Goal: Information Seeking & Learning: Learn about a topic

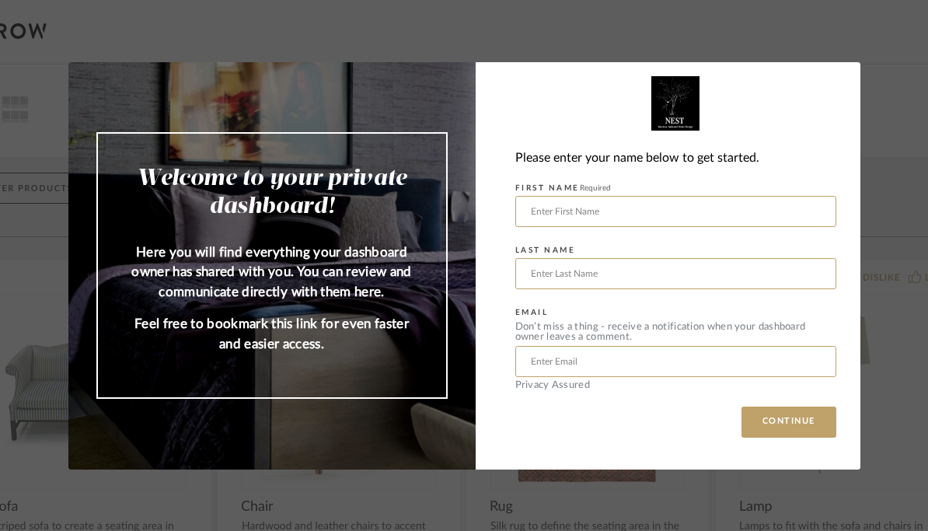
click at [685, 207] on input "text" at bounding box center [675, 211] width 321 height 31
click at [636, 272] on input "text" at bounding box center [675, 273] width 321 height 31
type input "Stephen"
click at [636, 364] on input "text" at bounding box center [675, 361] width 321 height 31
type input "Rovak"
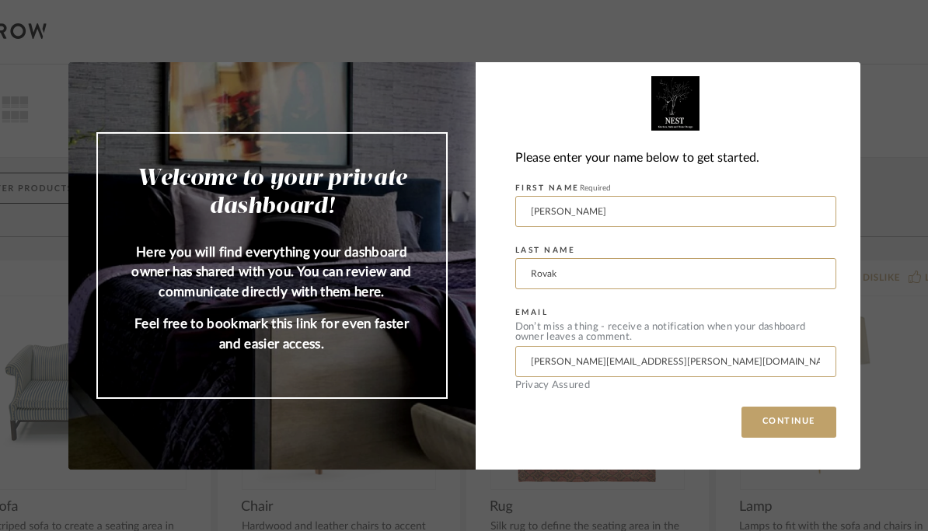
type input "Stephen.rovak@dentons.co"
click at [791, 433] on button "CONTINUE" at bounding box center [788, 421] width 95 height 31
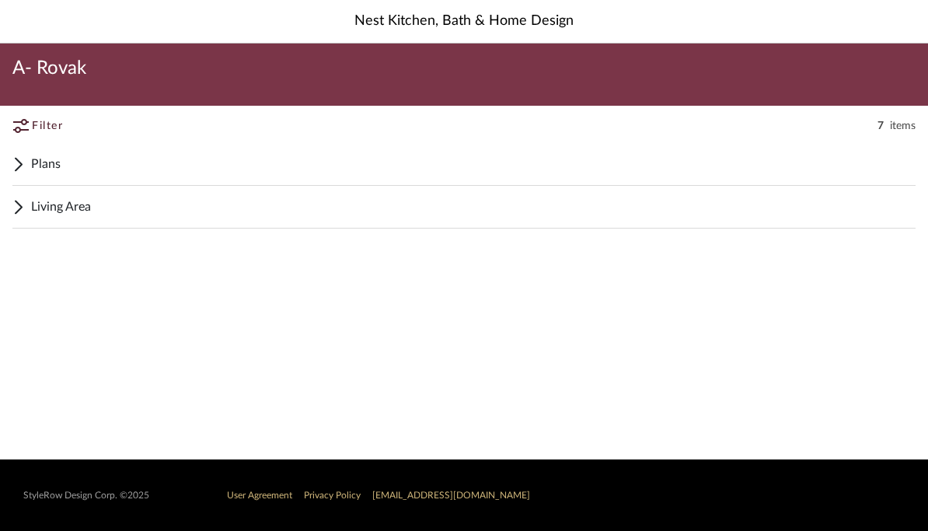
click at [25, 167] on div "Plans" at bounding box center [463, 164] width 903 height 43
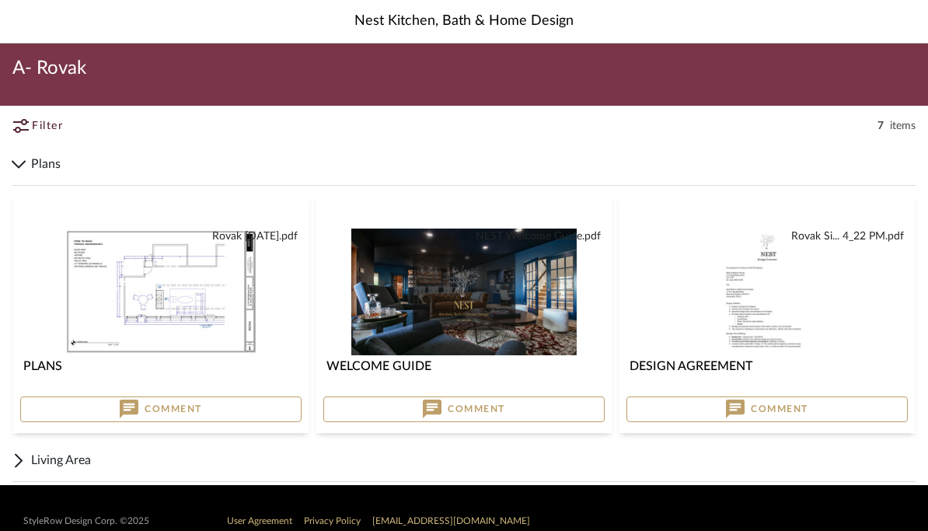
click at [49, 453] on span "Living Area" at bounding box center [473, 460] width 884 height 19
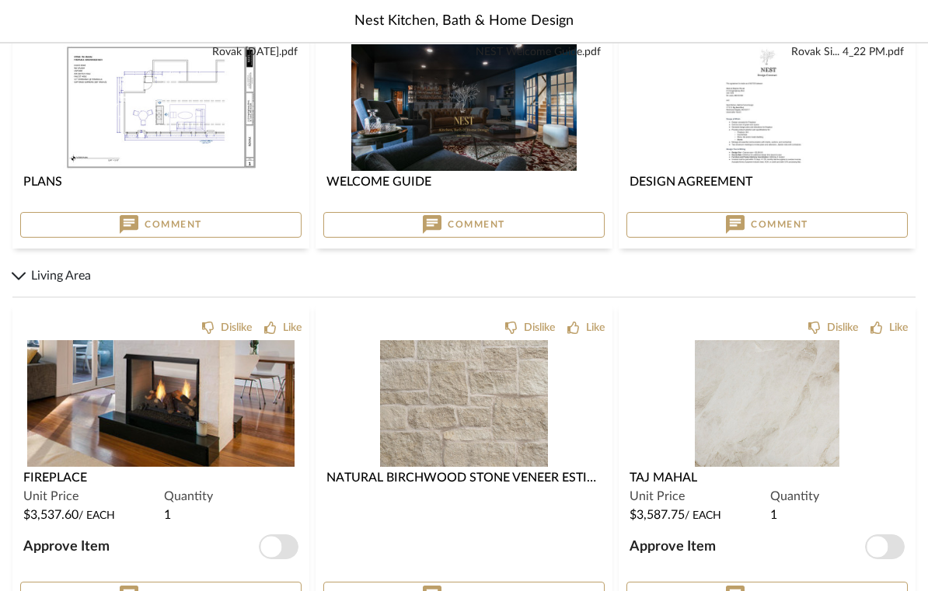
scroll to position [184, 0]
click at [0, 0] on img at bounding box center [0, 0] width 0 height 0
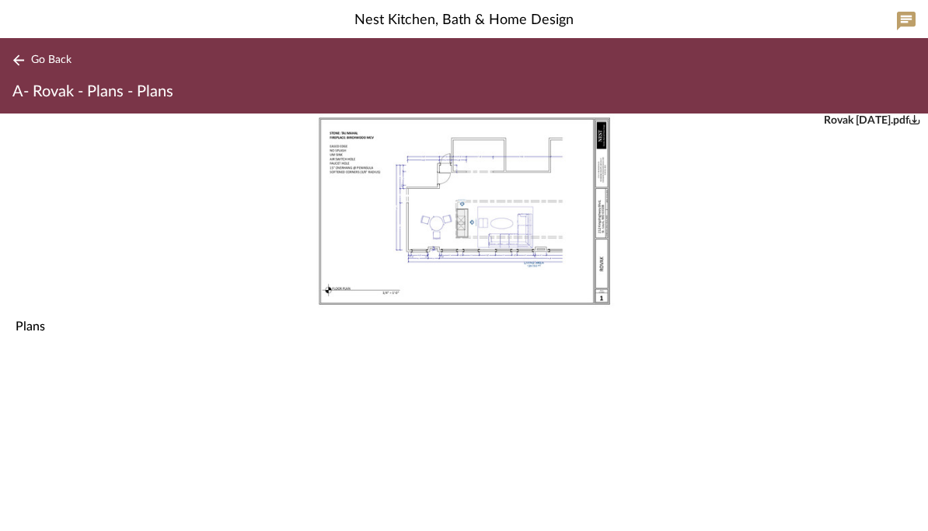
click at [45, 64] on span "Go Back" at bounding box center [51, 60] width 40 height 13
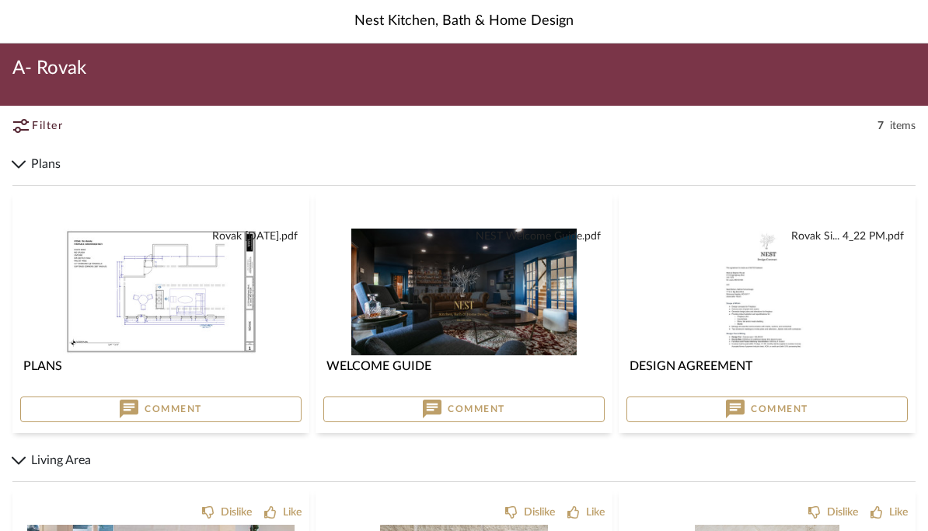
click at [0, 0] on img at bounding box center [0, 0] width 0 height 0
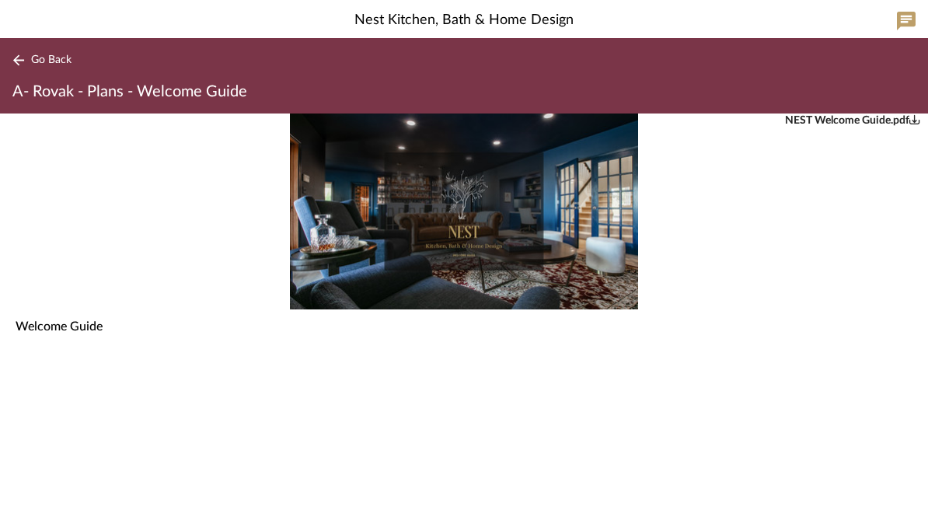
click at [52, 62] on span "Go Back" at bounding box center [51, 60] width 40 height 13
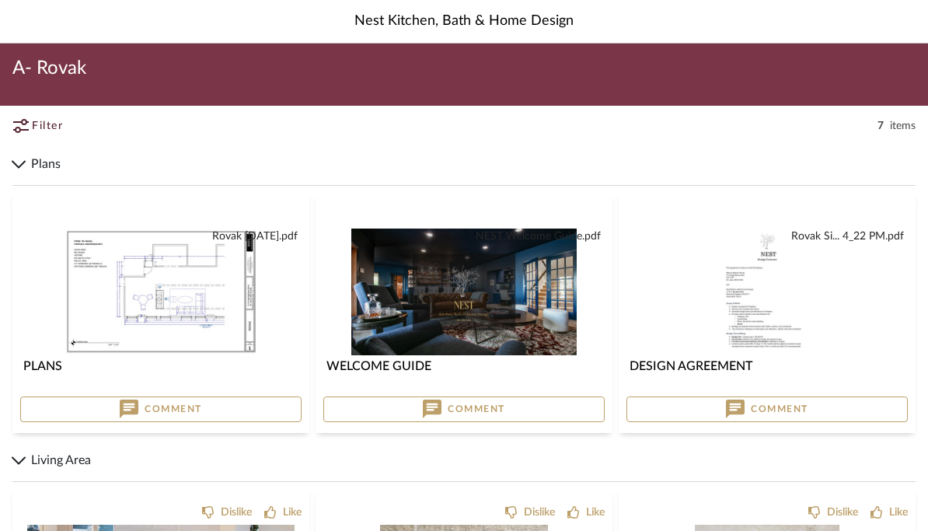
click at [65, 74] on span "A- Rovak" at bounding box center [49, 68] width 74 height 25
click at [907, 138] on div "Filter 7 items" at bounding box center [464, 126] width 928 height 34
click at [33, 127] on span "Filter" at bounding box center [47, 126] width 31 height 16
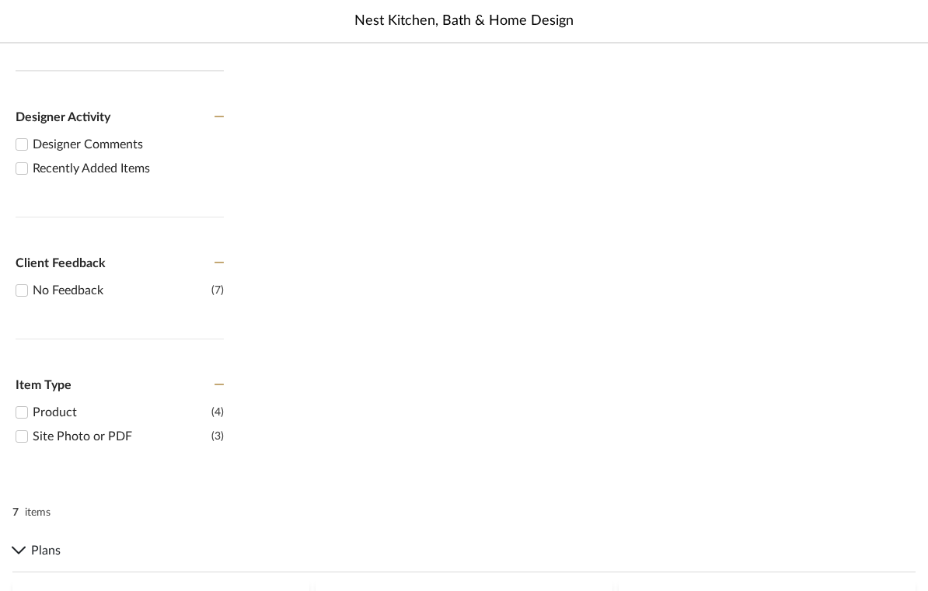
scroll to position [291, 0]
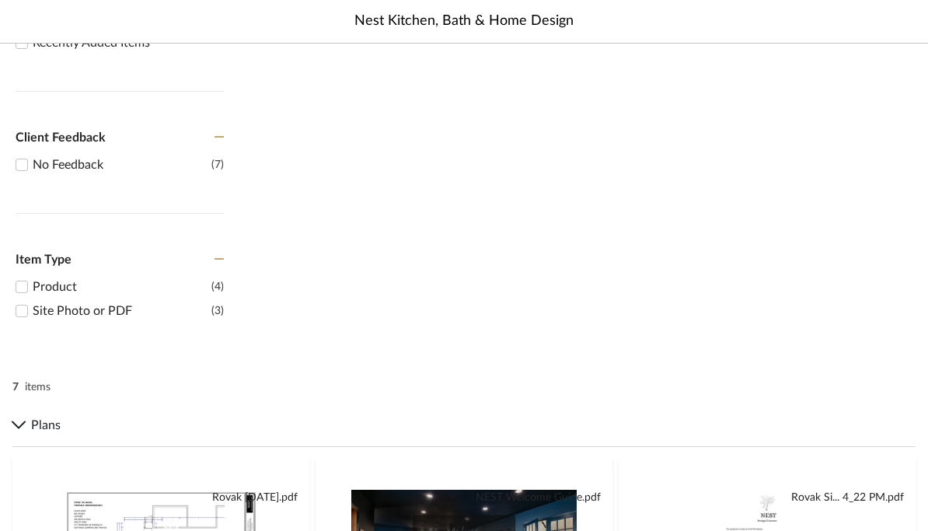
click at [94, 320] on div "Site Photo or PDF" at bounding box center [122, 310] width 179 height 19
click at [31, 320] on input "Site Photo or PDF (3)" at bounding box center [21, 310] width 19 height 19
checkbox input "true"
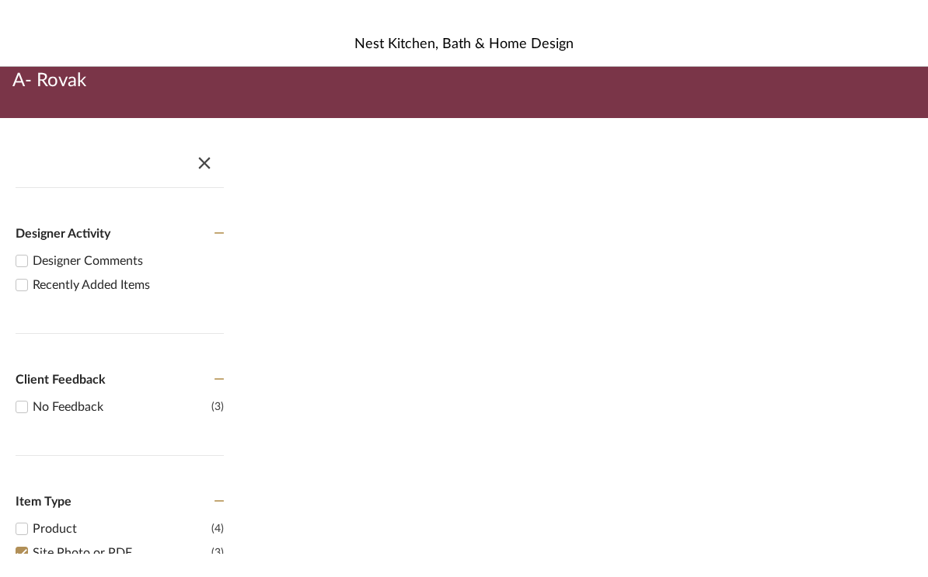
scroll to position [0, 0]
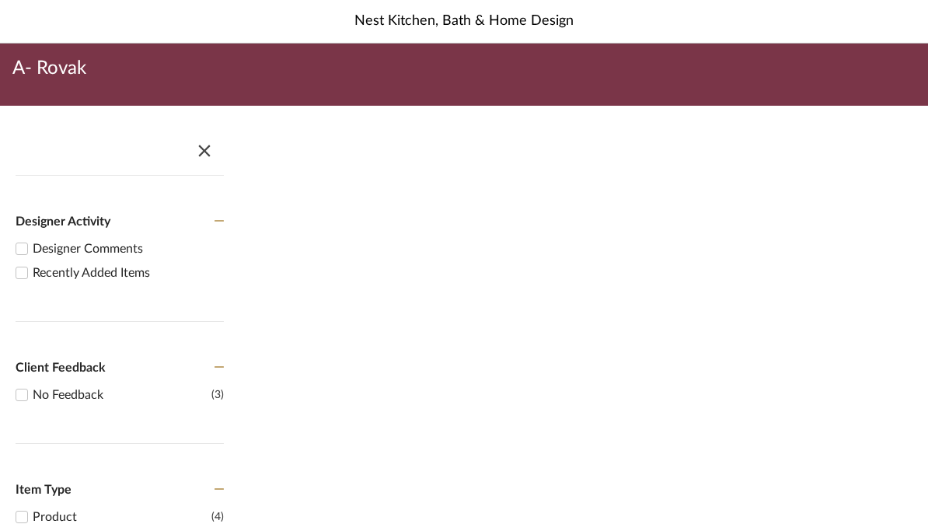
click at [33, 69] on span "A- Rovak" at bounding box center [49, 68] width 74 height 25
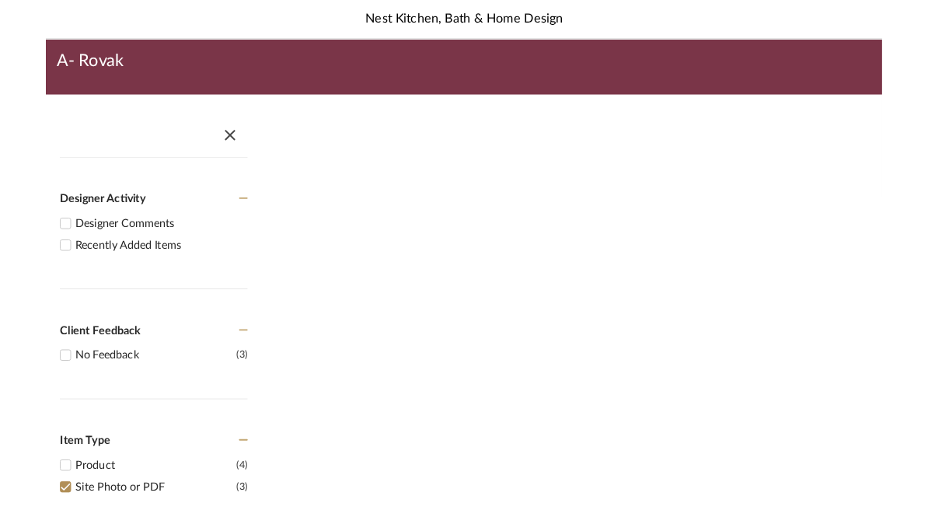
scroll to position [60, 0]
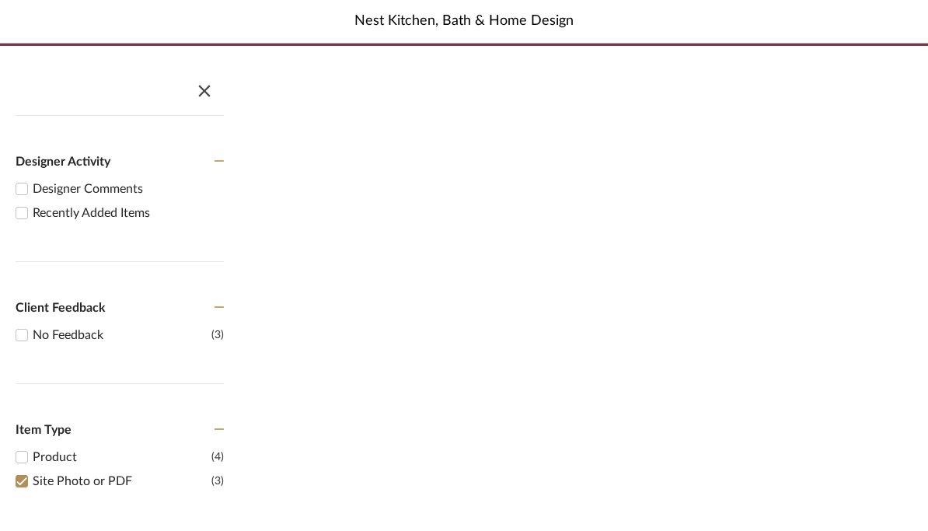
click at [64, 222] on div "Recently Added Items" at bounding box center [128, 213] width 191 height 19
click at [31, 222] on input "Recently Added Items" at bounding box center [21, 213] width 19 height 19
checkbox input "true"
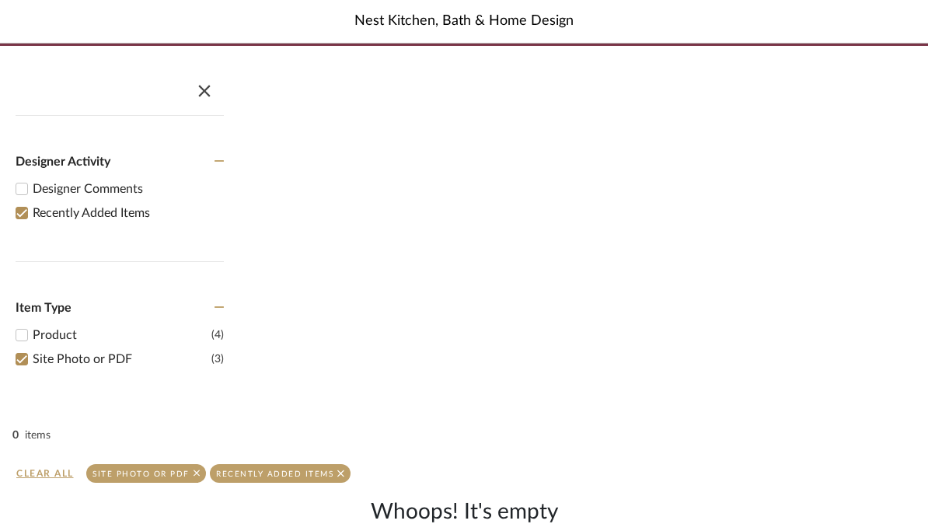
click at [89, 368] on div "Site Photo or PDF" at bounding box center [122, 359] width 179 height 19
click at [31, 368] on input "Site Photo or PDF (3)" at bounding box center [21, 359] width 19 height 19
checkbox input "false"
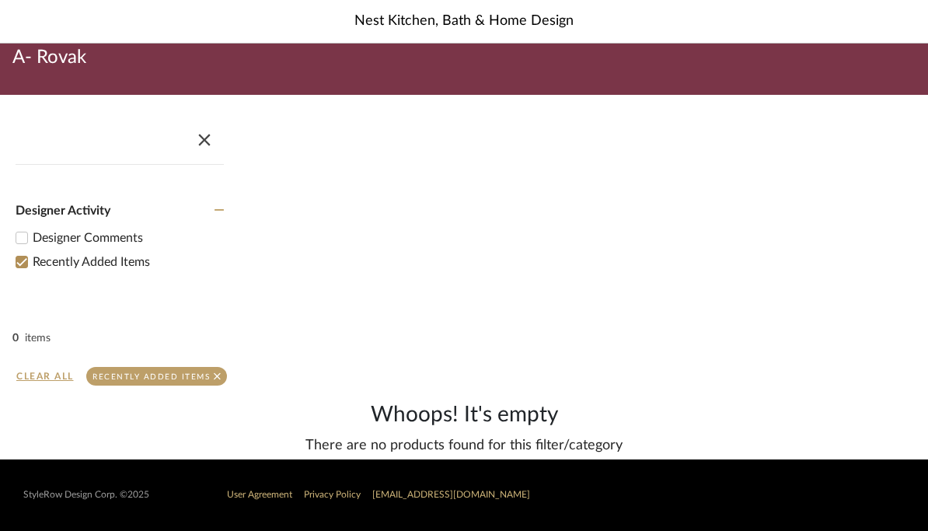
scroll to position [0, 0]
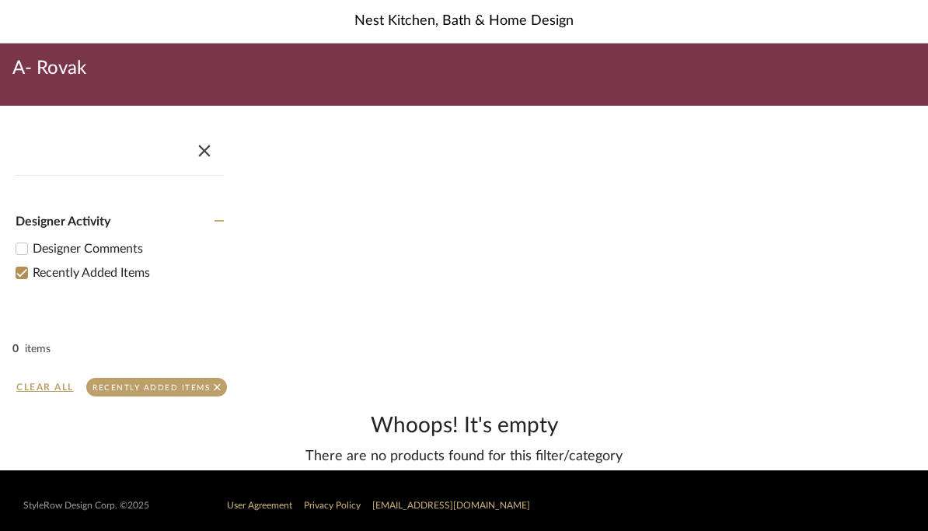
click at [132, 389] on div "Recently Added Items" at bounding box center [150, 387] width 117 height 10
click at [207, 159] on span "button" at bounding box center [204, 147] width 37 height 37
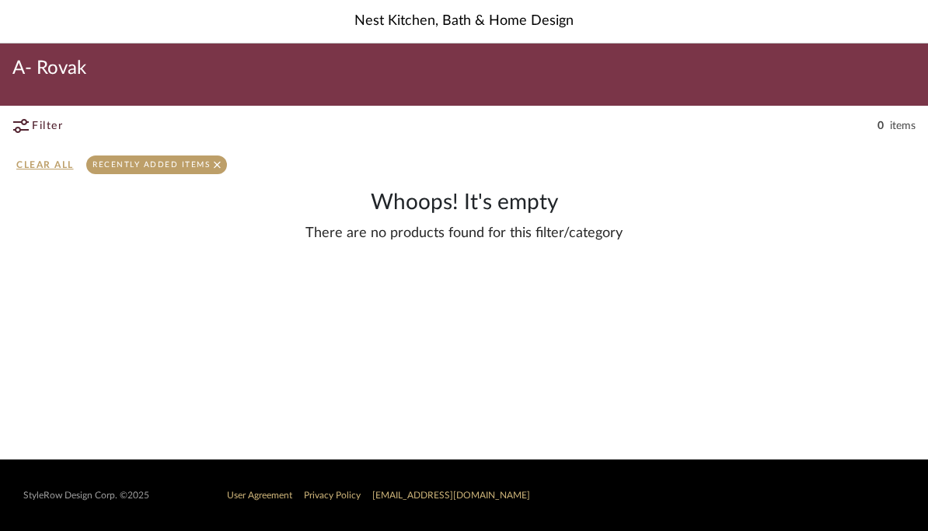
click at [38, 135] on button "Filter" at bounding box center [55, 126] width 86 height 28
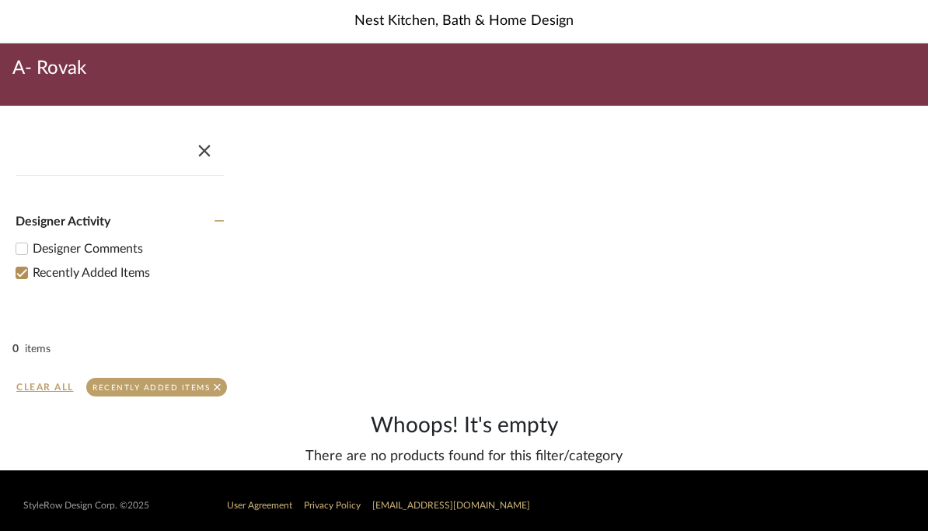
click at [26, 250] on input "Designer Comments" at bounding box center [21, 248] width 19 height 19
checkbox input "true"
click at [166, 382] on div "Designer Comments" at bounding box center [150, 387] width 128 height 19
click at [147, 396] on div "Designer Comments" at bounding box center [150, 387] width 128 height 19
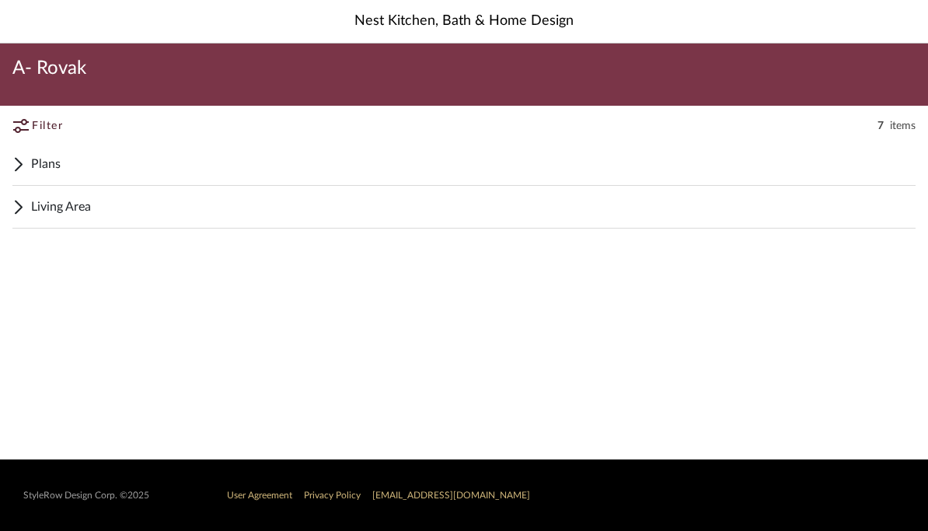
click at [27, 167] on div "Plans" at bounding box center [463, 164] width 903 height 43
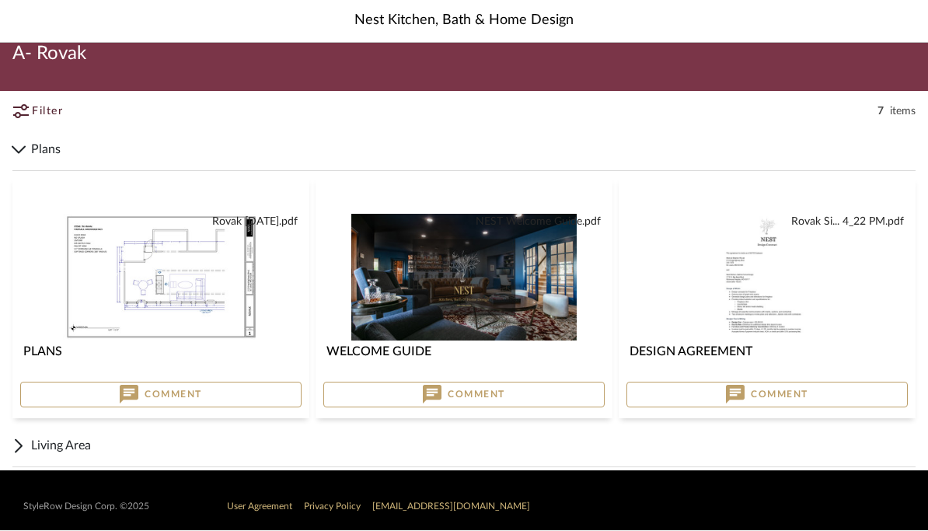
scroll to position [26, 0]
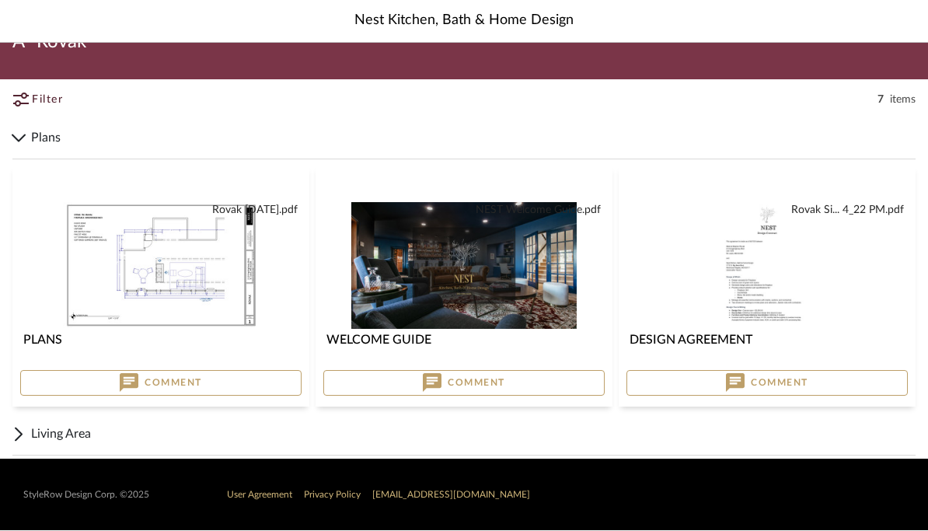
click at [152, 384] on span "Comment" at bounding box center [173, 383] width 57 height 12
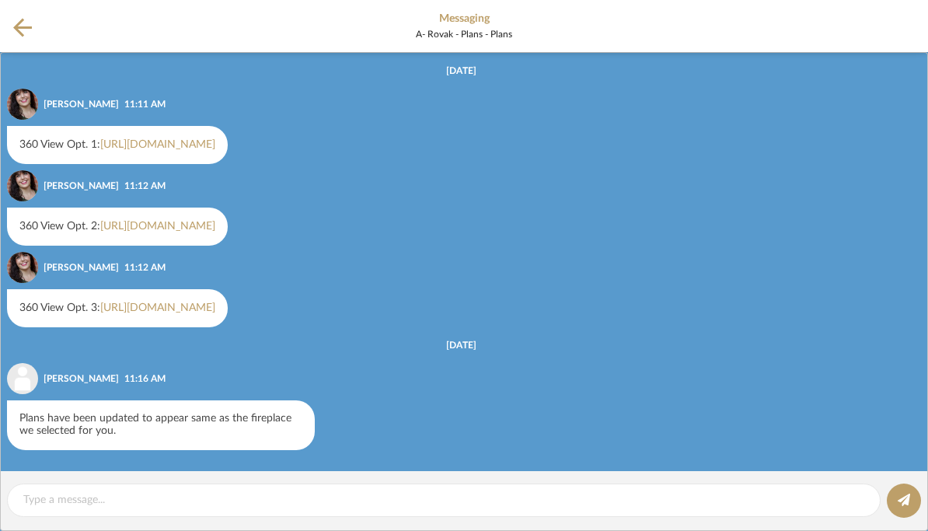
scroll to position [28, 0]
click at [228, 141] on div "360 View Opt. 1: [URL][DOMAIN_NAME]" at bounding box center [117, 145] width 221 height 38
click at [138, 139] on link "[URL][DOMAIN_NAME]" at bounding box center [157, 144] width 115 height 11
click at [145, 229] on link "[URL][DOMAIN_NAME]" at bounding box center [157, 226] width 115 height 11
click at [134, 313] on link "[URL][DOMAIN_NAME]" at bounding box center [157, 307] width 115 height 11
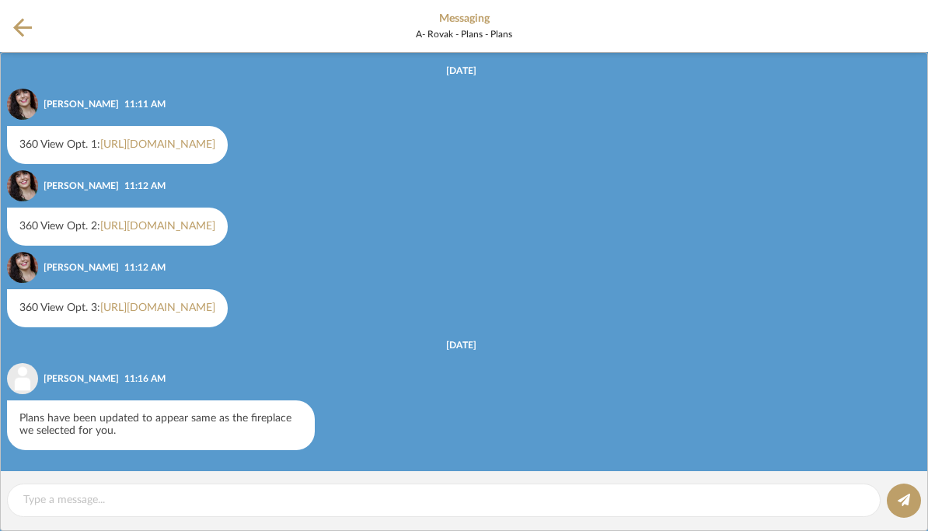
click at [133, 144] on link "[URL][DOMAIN_NAME]" at bounding box center [157, 144] width 115 height 11
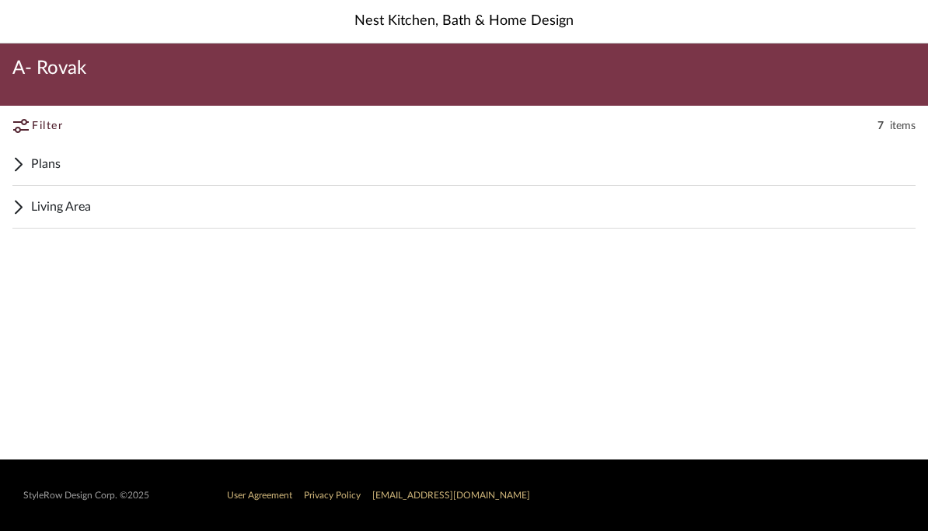
click at [44, 164] on span "Plans" at bounding box center [473, 164] width 884 height 19
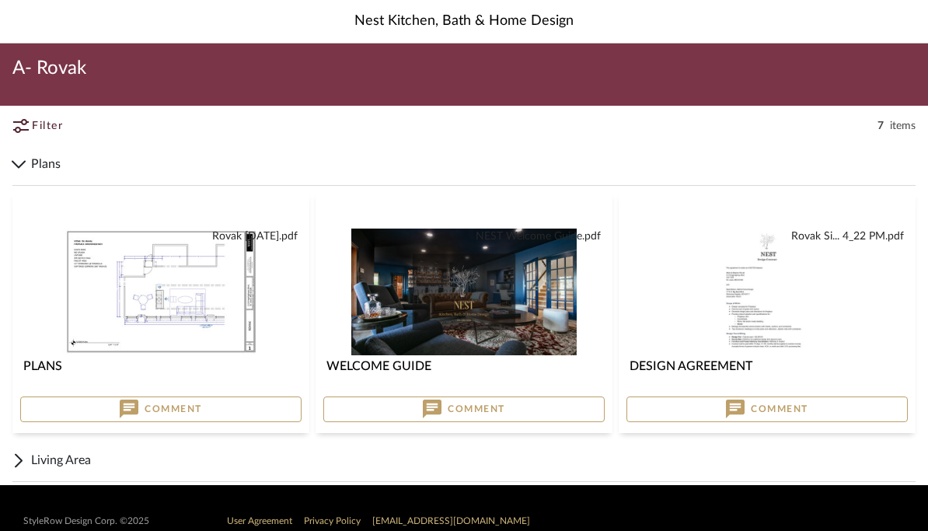
click at [225, 402] on button "Comment" at bounding box center [160, 409] width 281 height 26
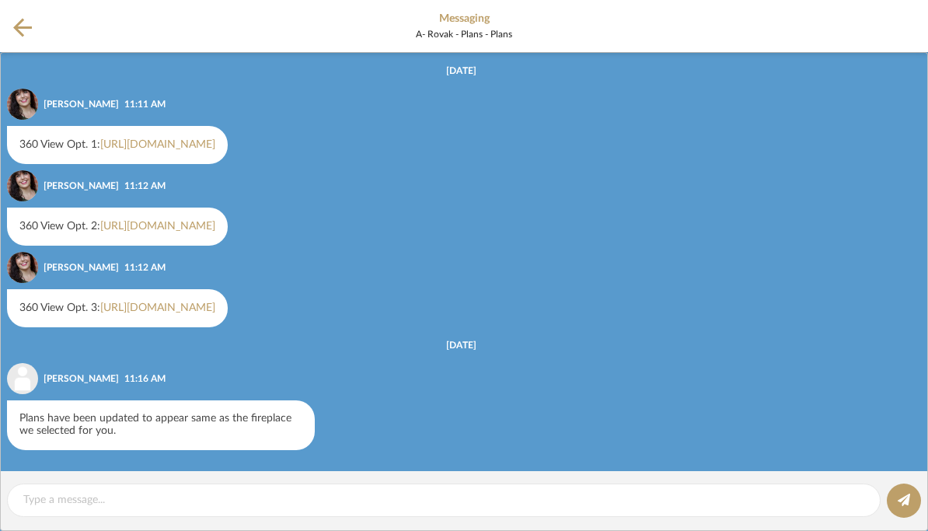
click at [228, 152] on div "360 View Opt. 1: [URL][DOMAIN_NAME]" at bounding box center [117, 145] width 221 height 38
click at [215, 150] on link "[URL][DOMAIN_NAME]" at bounding box center [157, 144] width 115 height 11
